Goal: Navigation & Orientation: Find specific page/section

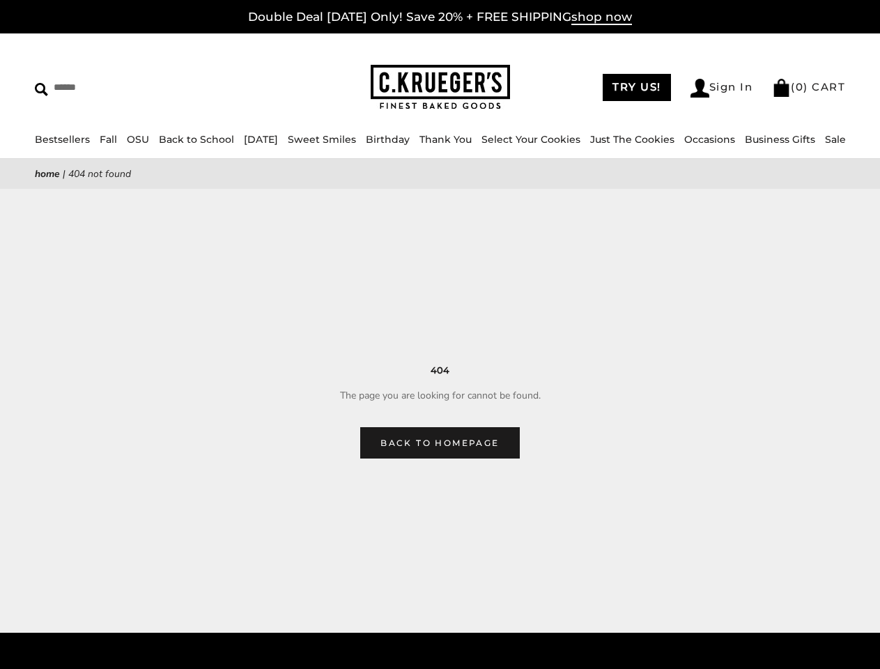
click at [440, 334] on main "Home | 404 Not Found 404 The page you are looking for cannot be found. Back to …" at bounding box center [440, 309] width 880 height 300
click at [127, 87] on input "Search" at bounding box center [127, 88] width 185 height 22
click at [687, 139] on link "Occasions" at bounding box center [709, 139] width 51 height 13
